Goal: Navigation & Orientation: Find specific page/section

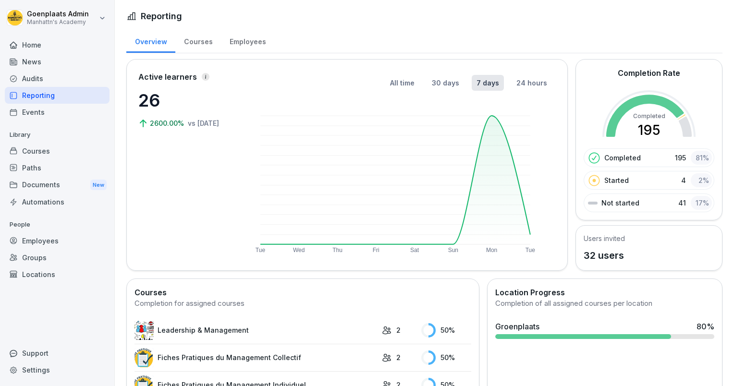
click at [67, 146] on div "Courses" at bounding box center [57, 151] width 105 height 17
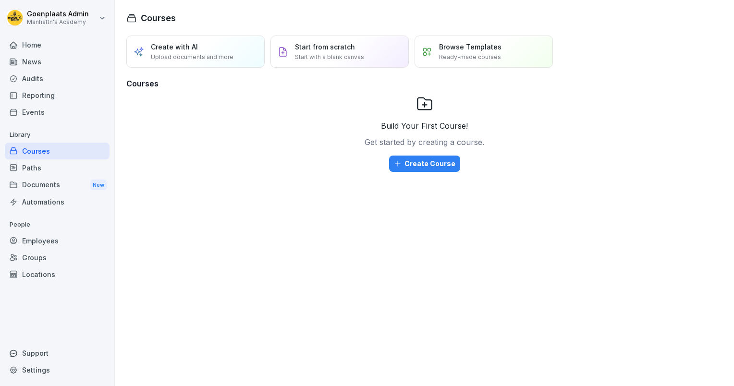
click at [60, 239] on div "Employees" at bounding box center [57, 241] width 105 height 17
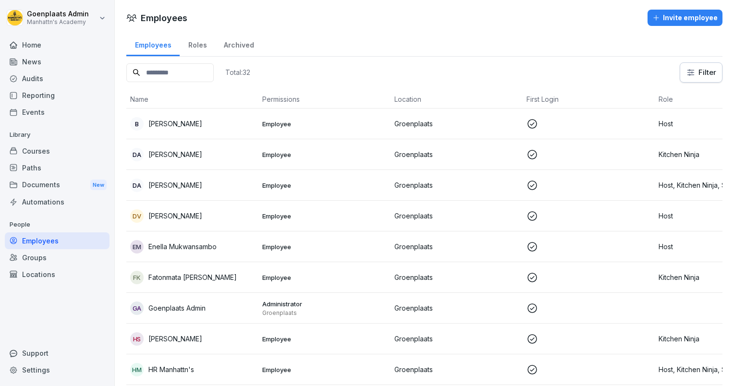
click at [675, 17] on div "Invite employee" at bounding box center [684, 17] width 65 height 11
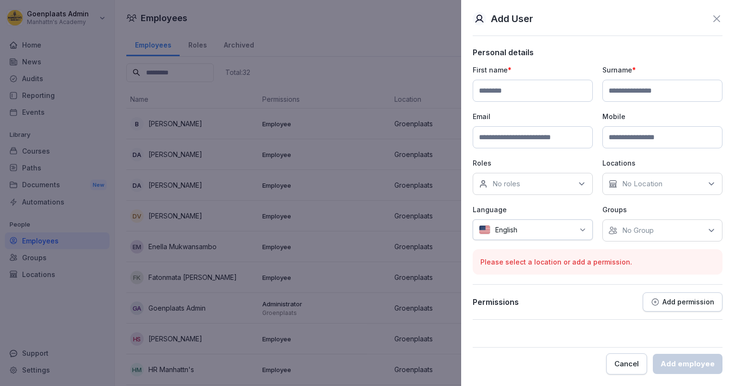
click at [533, 85] on input at bounding box center [533, 91] width 120 height 22
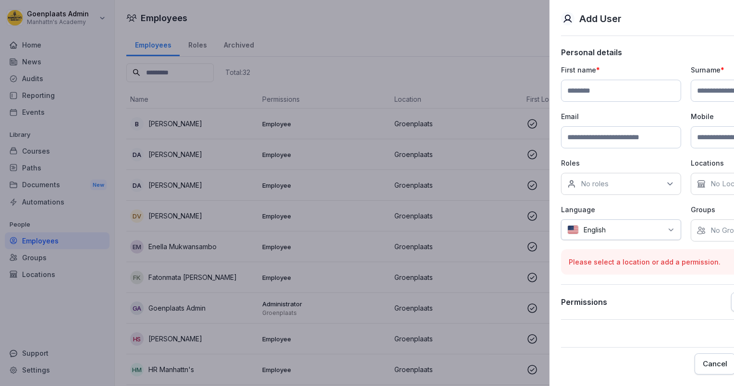
click at [368, 65] on div at bounding box center [367, 193] width 734 height 386
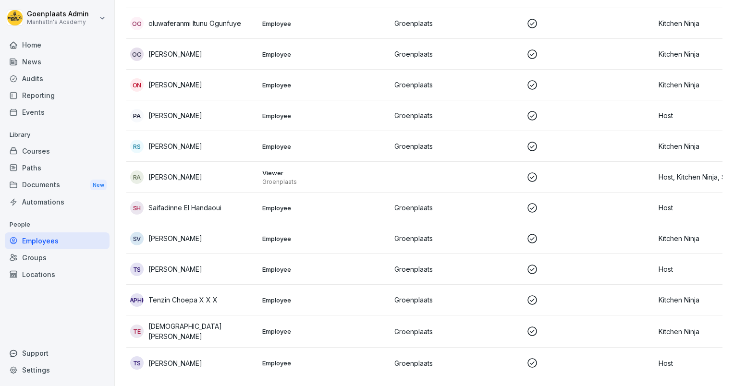
click at [297, 178] on p "Groenplaats" at bounding box center [324, 182] width 124 height 8
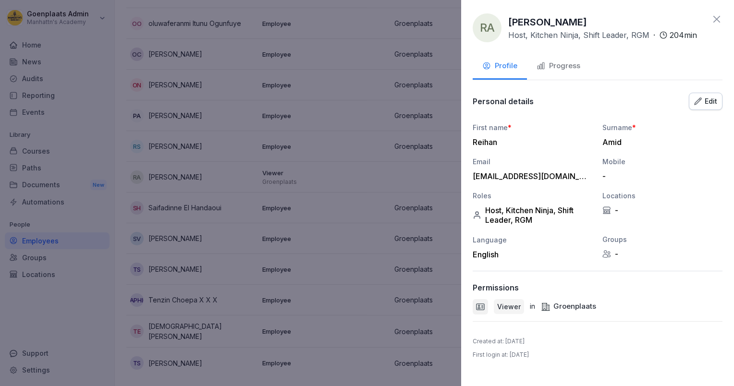
click at [711, 99] on div "Edit" at bounding box center [705, 101] width 23 height 11
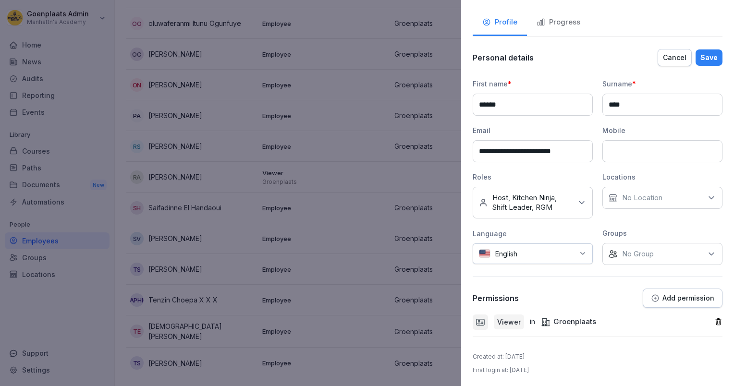
scroll to position [43, 0]
click at [663, 58] on div "Cancel" at bounding box center [675, 58] width 24 height 11
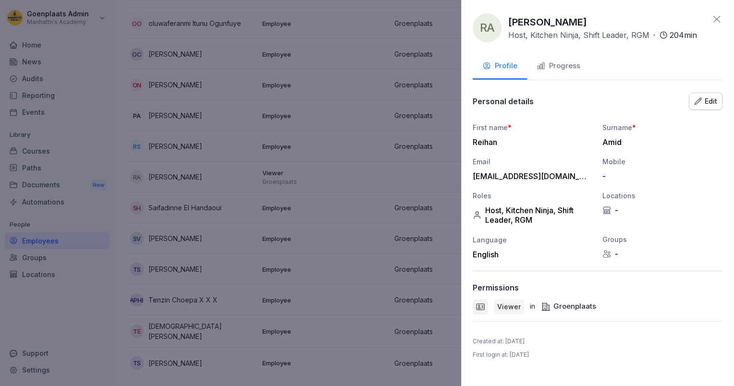
click at [434, 79] on div at bounding box center [367, 193] width 734 height 386
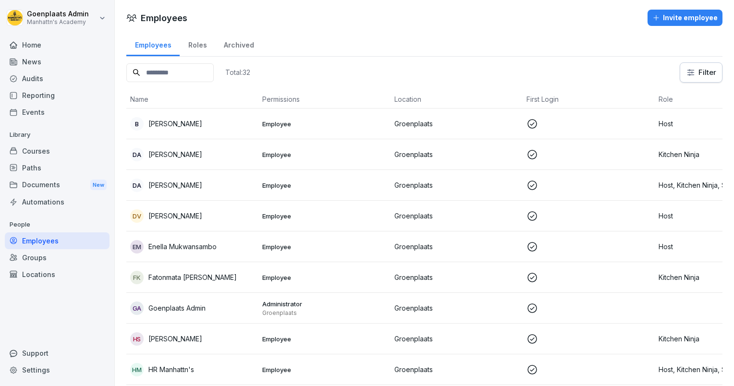
click at [39, 49] on div "Home" at bounding box center [57, 45] width 105 height 17
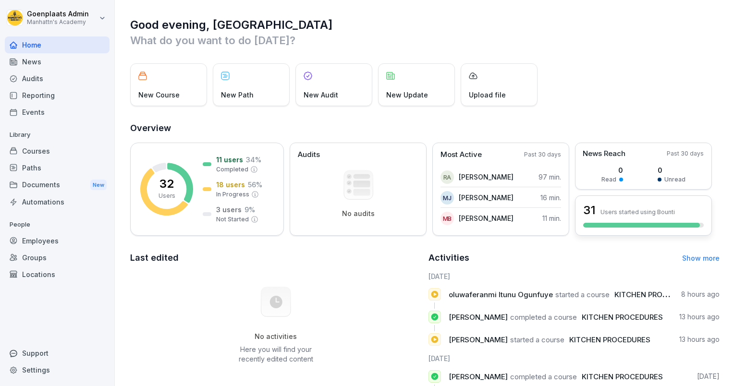
click at [646, 221] on div "31 Users started using Bounti" at bounding box center [643, 216] width 137 height 40
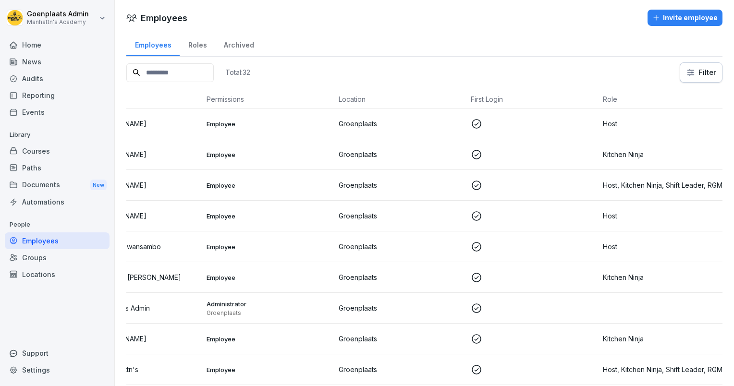
click at [31, 148] on div "Courses" at bounding box center [57, 151] width 105 height 17
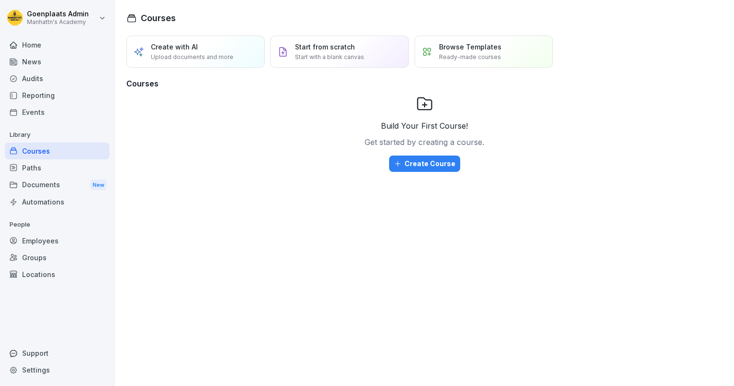
click at [47, 49] on div "Home" at bounding box center [57, 45] width 105 height 17
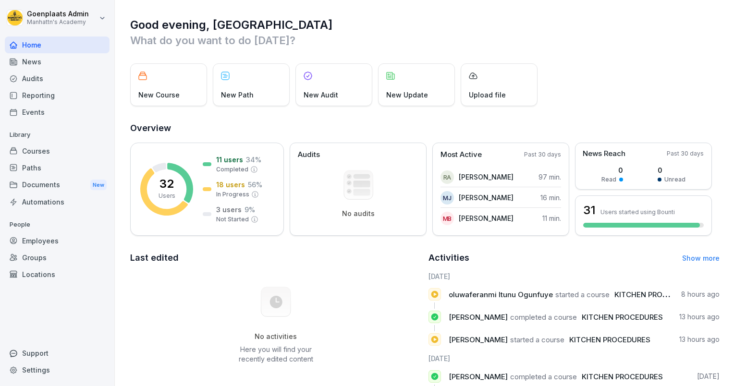
click at [252, 286] on div "No activities Here you will find your recently edited content" at bounding box center [276, 325] width 292 height 108
